Goal: Information Seeking & Learning: Learn about a topic

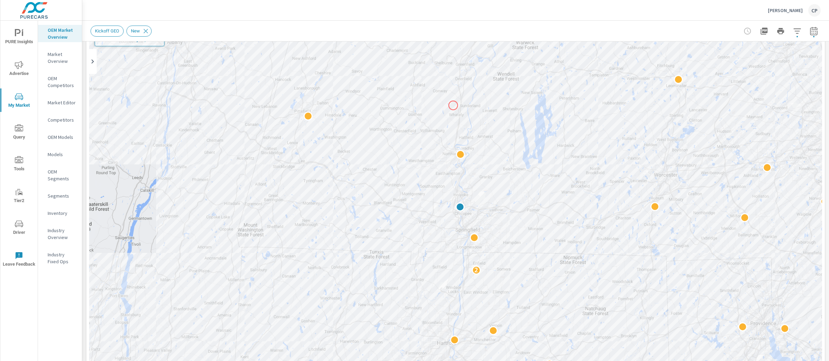
scroll to position [33, 0]
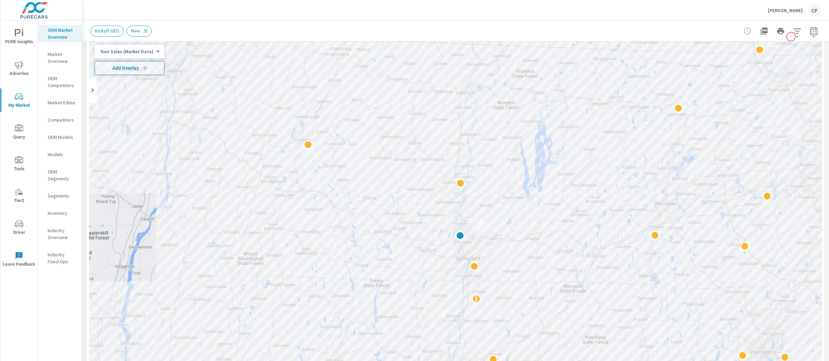
click at [790, 35] on button "button" at bounding box center [797, 31] width 14 height 14
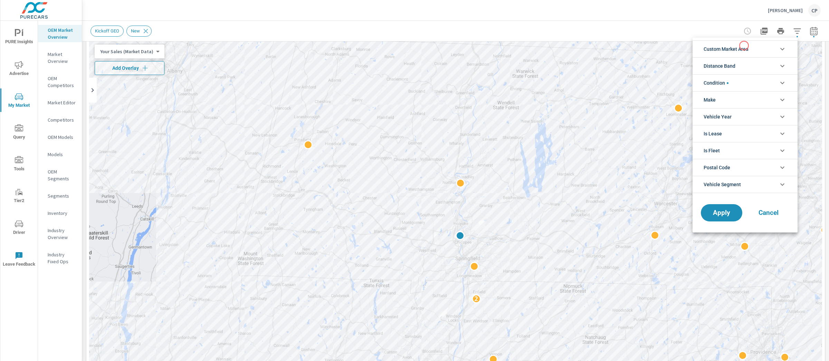
click at [742, 46] on span "Custom Market Area" at bounding box center [725, 49] width 45 height 17
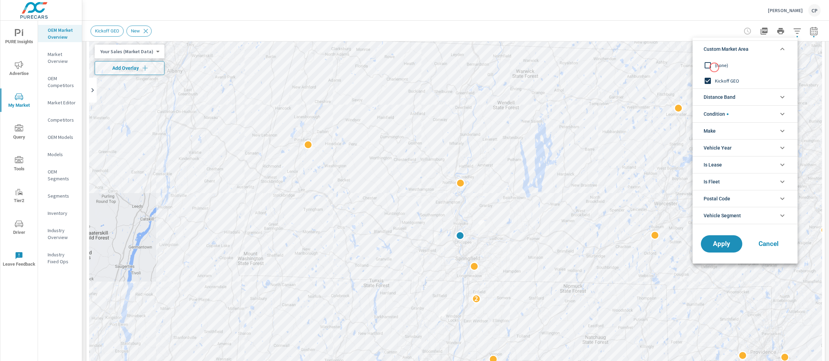
click at [714, 67] on input "filter options" at bounding box center [707, 65] width 15 height 15
click at [724, 100] on span "Distance Band" at bounding box center [719, 97] width 32 height 17
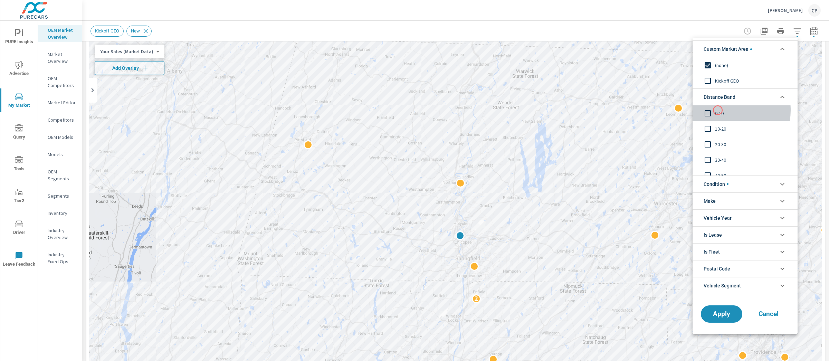
click at [717, 110] on span "0-10" at bounding box center [753, 113] width 76 height 8
click at [718, 129] on span "10-20" at bounding box center [753, 129] width 76 height 8
click at [730, 308] on button "Apply" at bounding box center [721, 314] width 43 height 18
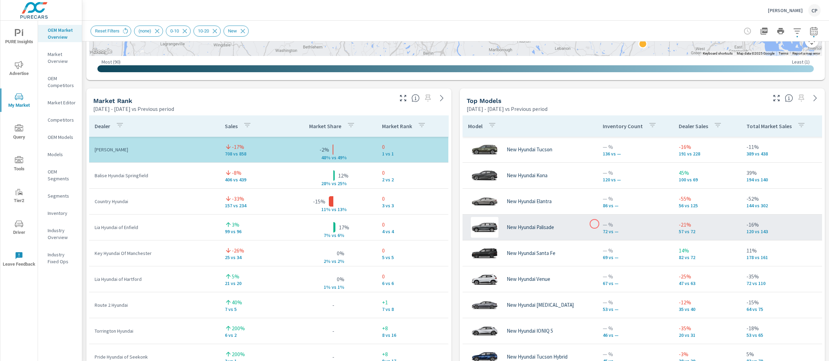
scroll to position [393, 0]
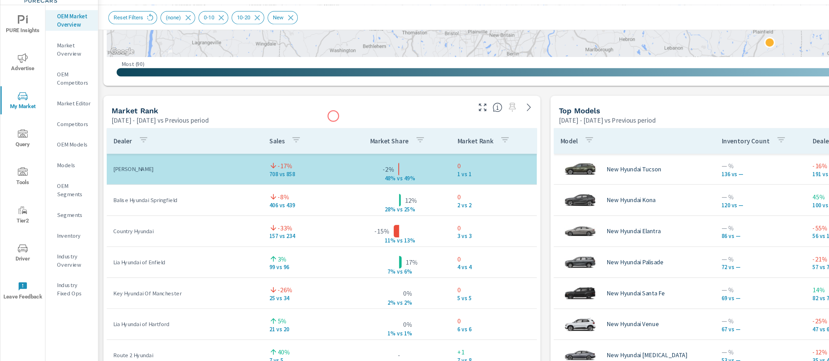
click at [282, 108] on div "Market Rank" at bounding box center [242, 109] width 299 height 8
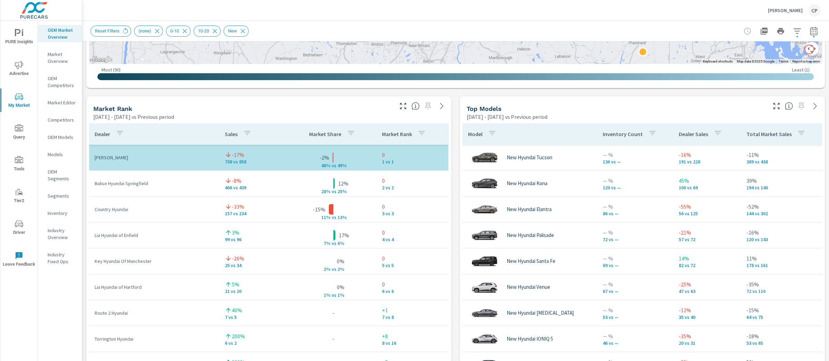
click at [806, 25] on button "button" at bounding box center [813, 31] width 14 height 14
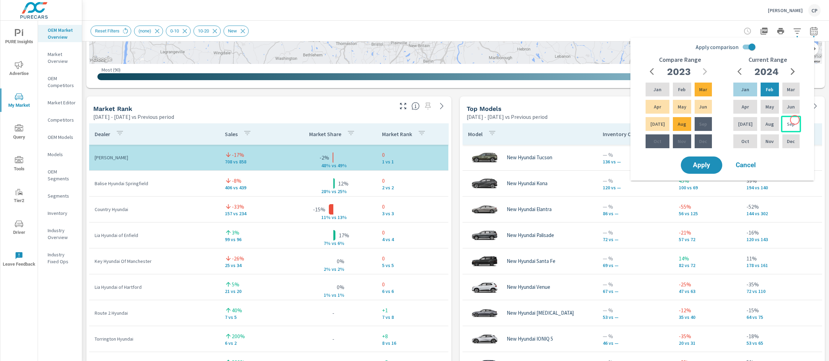
click at [794, 120] on div "Sep" at bounding box center [791, 124] width 20 height 17
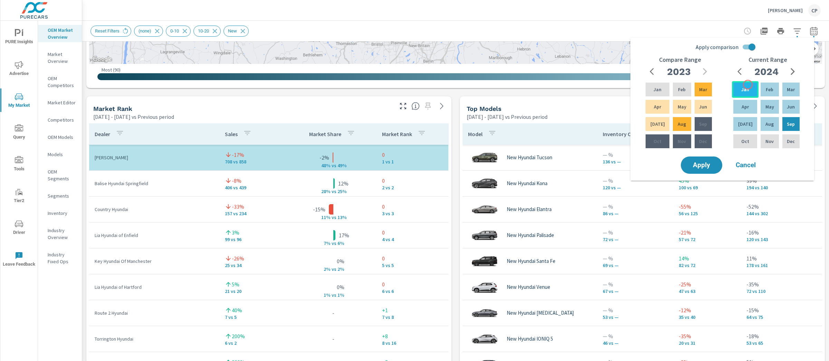
click at [747, 85] on div "Jan" at bounding box center [745, 89] width 27 height 17
click at [793, 69] on icon "button" at bounding box center [792, 71] width 8 height 8
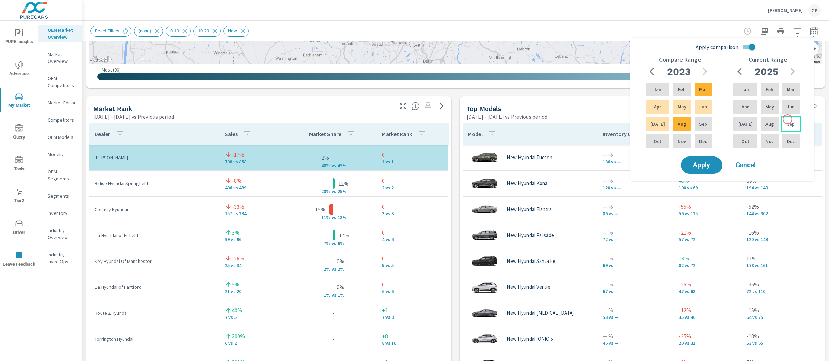
click at [787, 121] on p "Sep" at bounding box center [790, 123] width 8 height 7
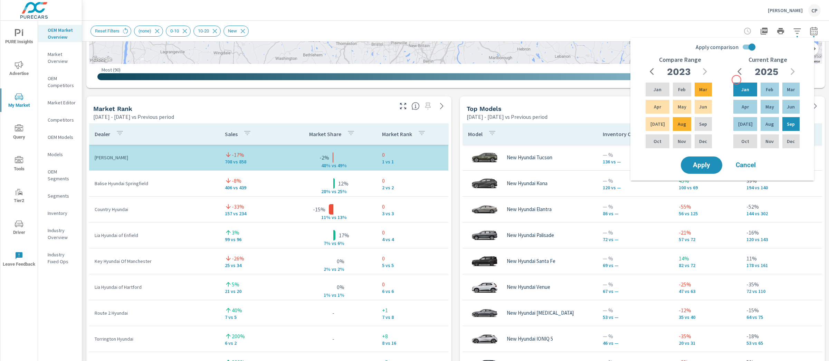
click at [736, 80] on div "Current Range [DATE] Feb Mar Apr May Jun [DATE] Aug Sep Oct Nov Dec" at bounding box center [767, 105] width 88 height 99
click at [749, 49] on input "Apply comparison" at bounding box center [751, 46] width 39 height 13
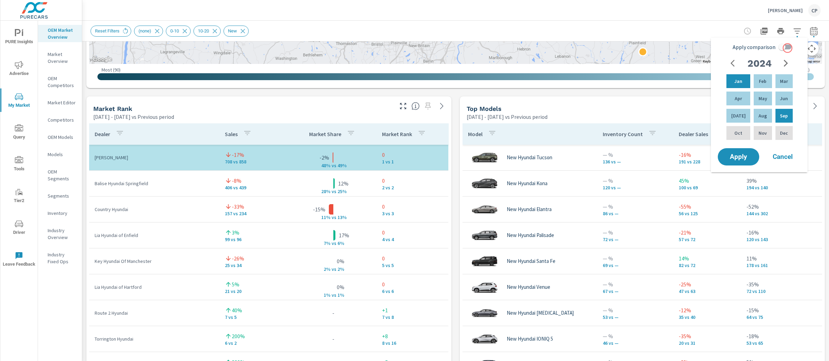
click at [787, 48] on input "Apply comparison" at bounding box center [781, 46] width 39 height 13
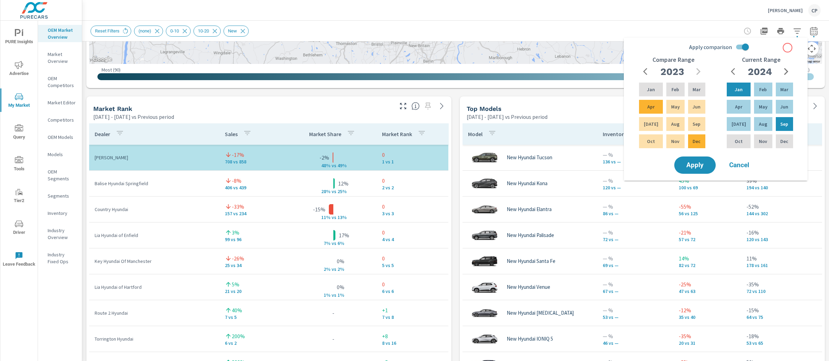
click at [787, 47] on div "Apply comparison Compare Range [DATE] Feb Mar Apr May Jun [DATE] Aug Sep Oct No…" at bounding box center [716, 97] width 175 height 115
click at [753, 44] on div "Apply comparison Compare Range [DATE] Feb Mar Apr May Jun [DATE] Aug Sep Oct No…" at bounding box center [716, 97] width 175 height 115
click at [746, 45] on input "Apply comparison" at bounding box center [744, 46] width 39 height 13
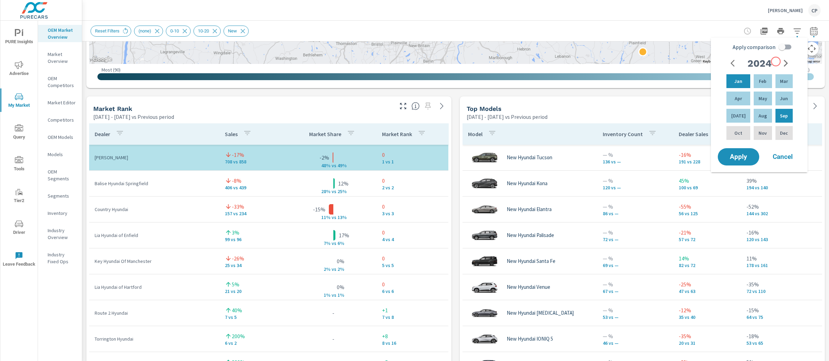
click at [777, 62] on div "2024" at bounding box center [759, 63] width 66 height 14
click at [788, 62] on icon "button" at bounding box center [785, 63] width 8 height 8
click at [784, 119] on div "Sep" at bounding box center [784, 115] width 20 height 17
click at [731, 73] on div "Jan" at bounding box center [738, 81] width 27 height 17
click at [786, 51] on input "Apply comparison" at bounding box center [781, 46] width 39 height 13
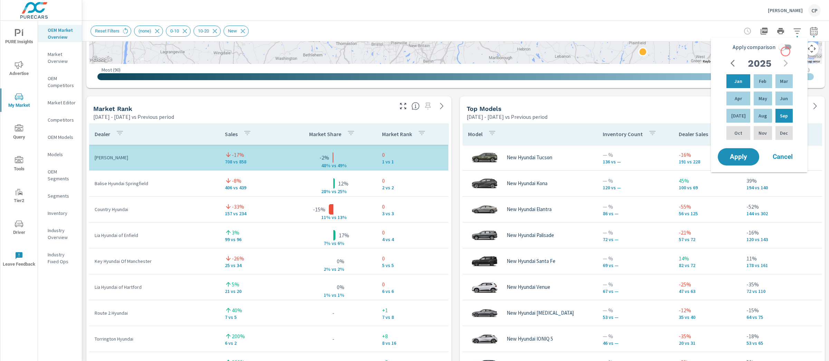
checkbox input "true"
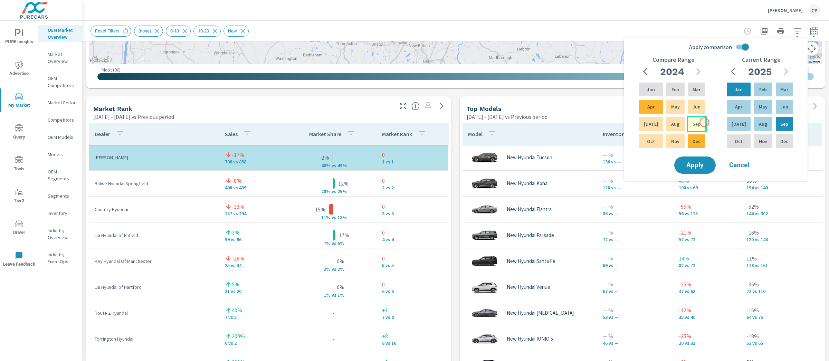
click at [704, 122] on div "Sep" at bounding box center [696, 124] width 20 height 17
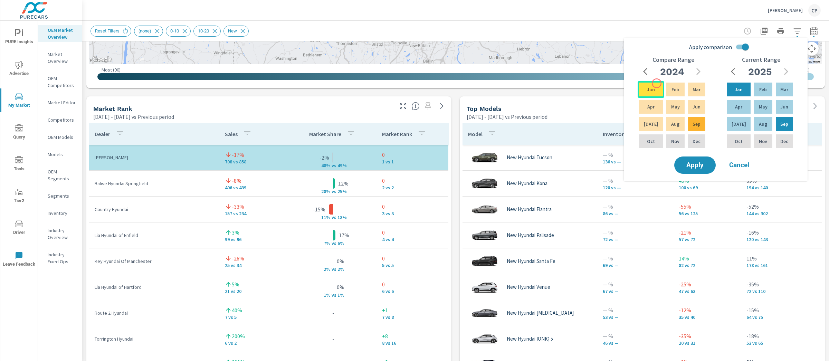
click at [654, 85] on div "Jan" at bounding box center [650, 89] width 27 height 17
click at [693, 167] on span "Apply" at bounding box center [694, 165] width 28 height 7
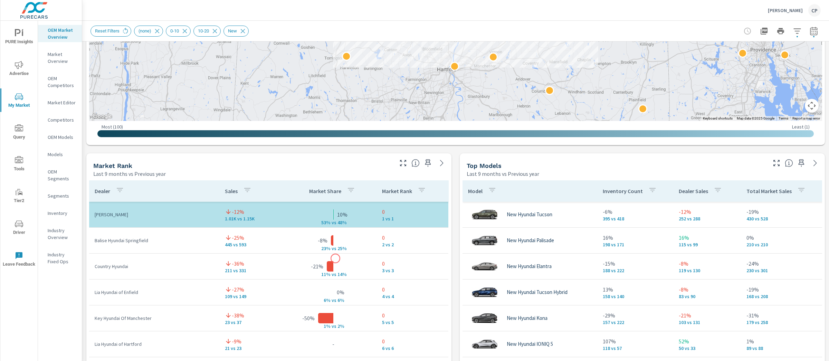
scroll to position [337, 0]
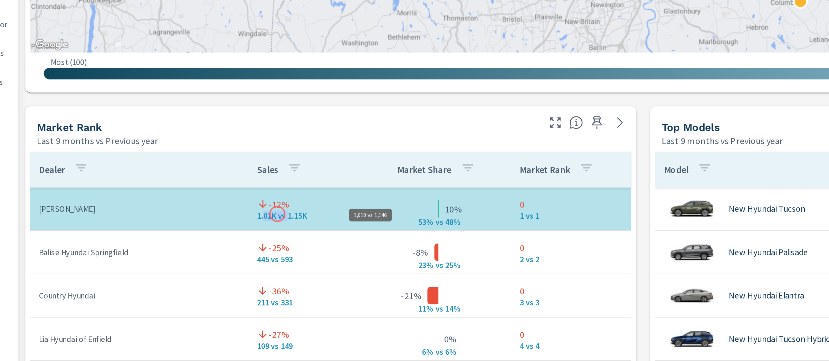
drag, startPoint x: 223, startPoint y: 215, endPoint x: 237, endPoint y: 216, distance: 14.2
click at [237, 216] on p "1.01K vs 1.15K" at bounding box center [255, 217] width 60 height 6
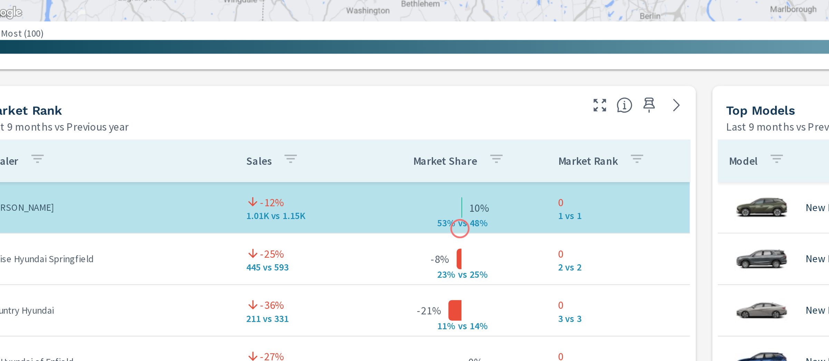
click at [332, 223] on tr "[PERSON_NAME] Hyundai -12% 1.01K vs 1.15K 10% 53% v s 48% 0 1 vs 1" at bounding box center [268, 213] width 359 height 26
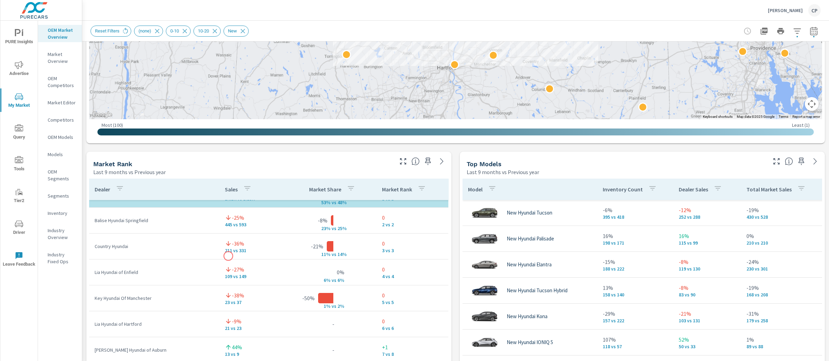
scroll to position [0, 0]
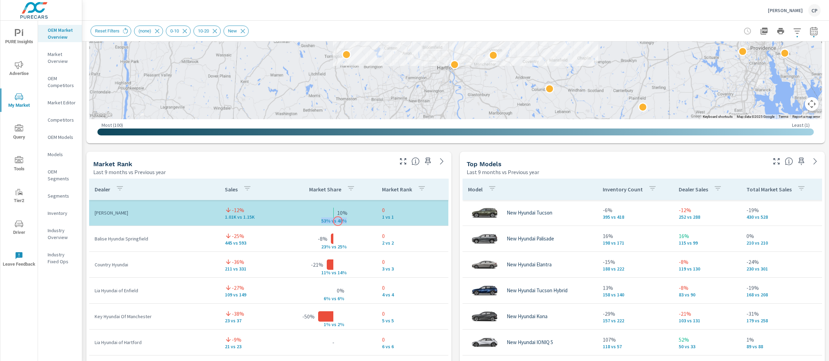
drag, startPoint x: 312, startPoint y: 219, endPoint x: 339, endPoint y: 221, distance: 27.0
click at [338, 213] on div "53% v s 48%" at bounding box center [333, 213] width 35 height 0
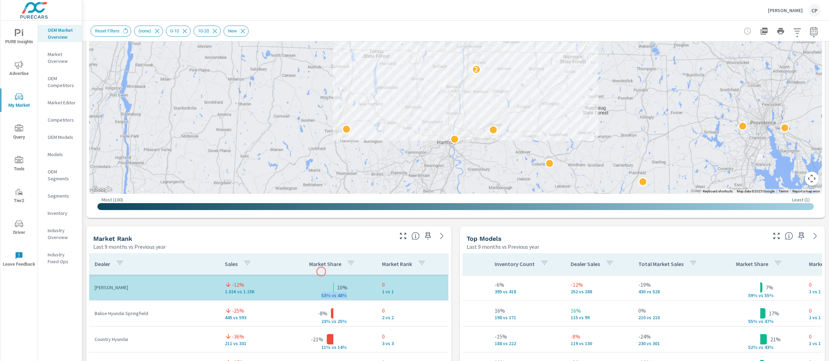
scroll to position [263, 0]
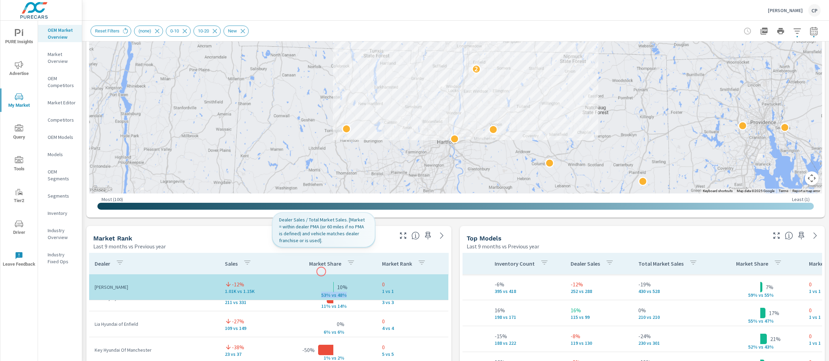
scroll to position [33, 0]
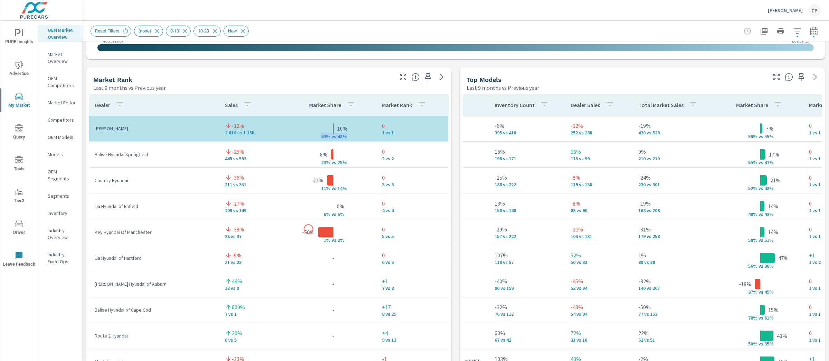
scroll to position [440, 0]
